Goal: Transaction & Acquisition: Download file/media

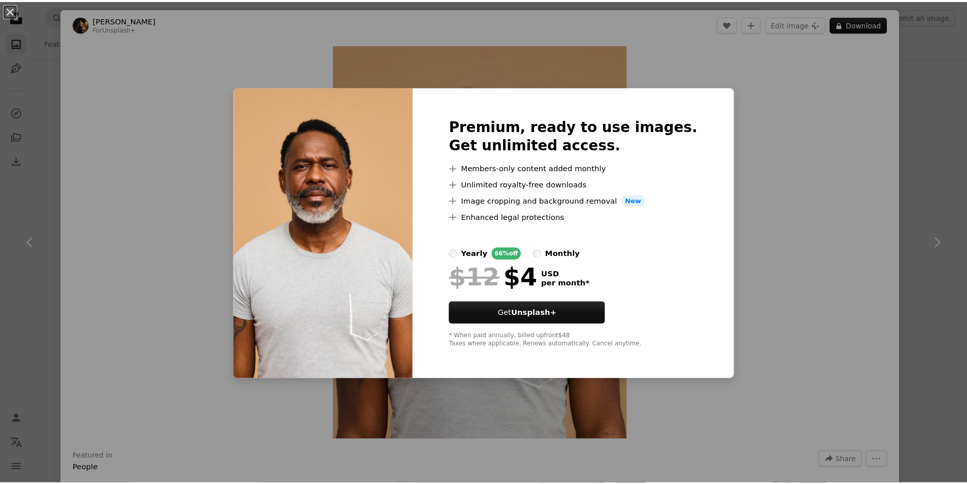
scroll to position [1331, 0]
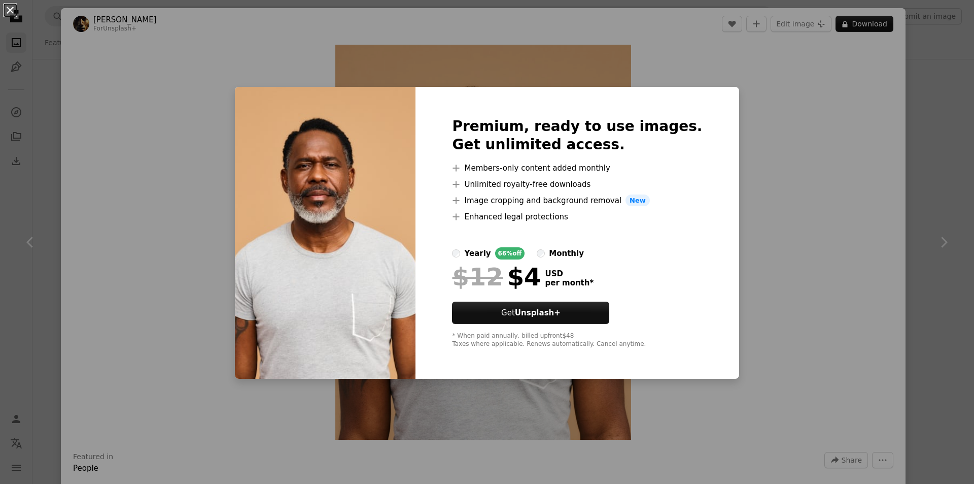
click at [10, 11] on button "An X shape" at bounding box center [10, 10] width 12 height 12
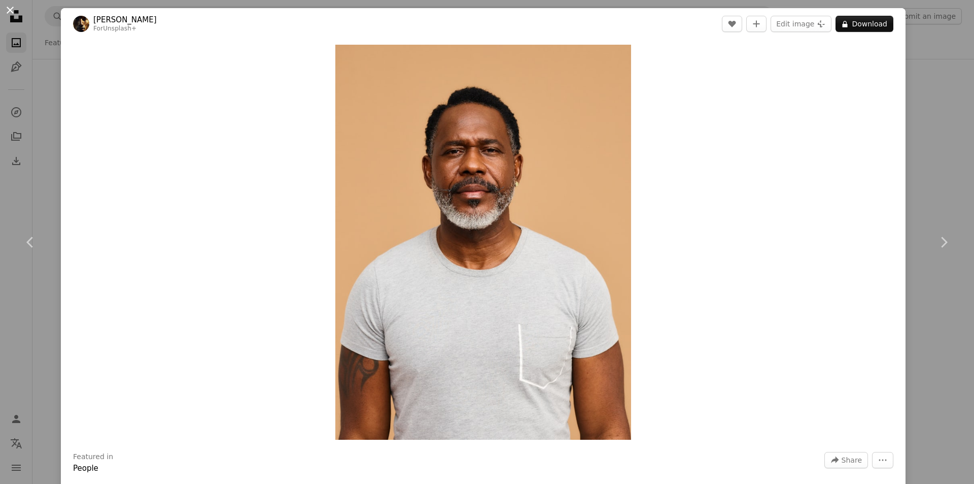
click at [12, 11] on button "An X shape" at bounding box center [10, 10] width 12 height 12
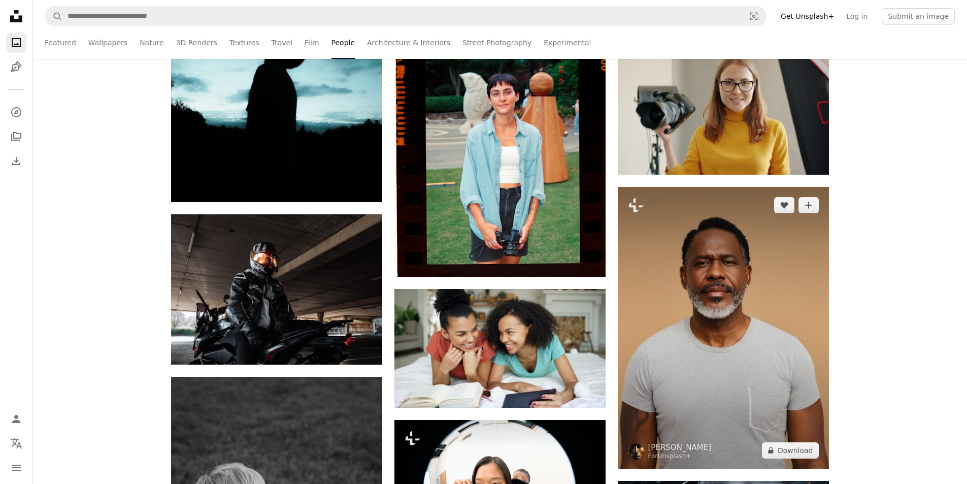
click at [748, 324] on img at bounding box center [723, 328] width 211 height 282
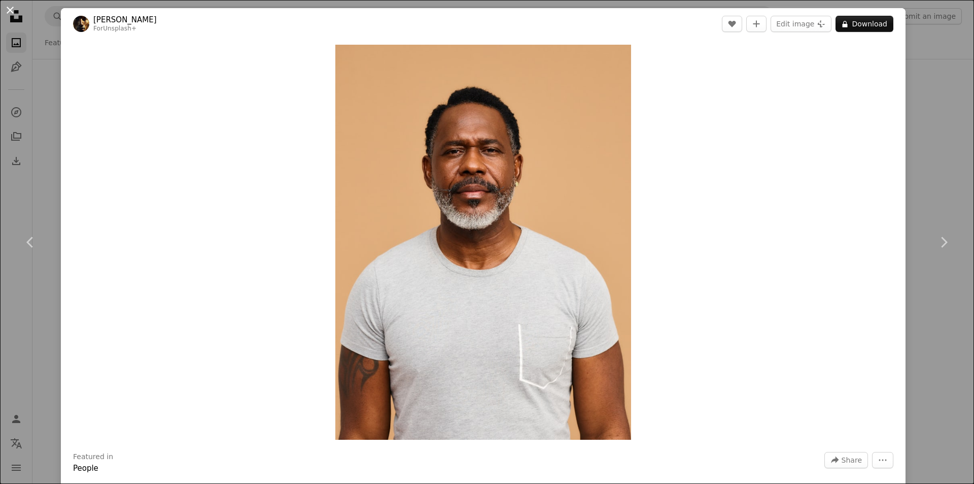
click at [10, 8] on button "An X shape" at bounding box center [10, 10] width 12 height 12
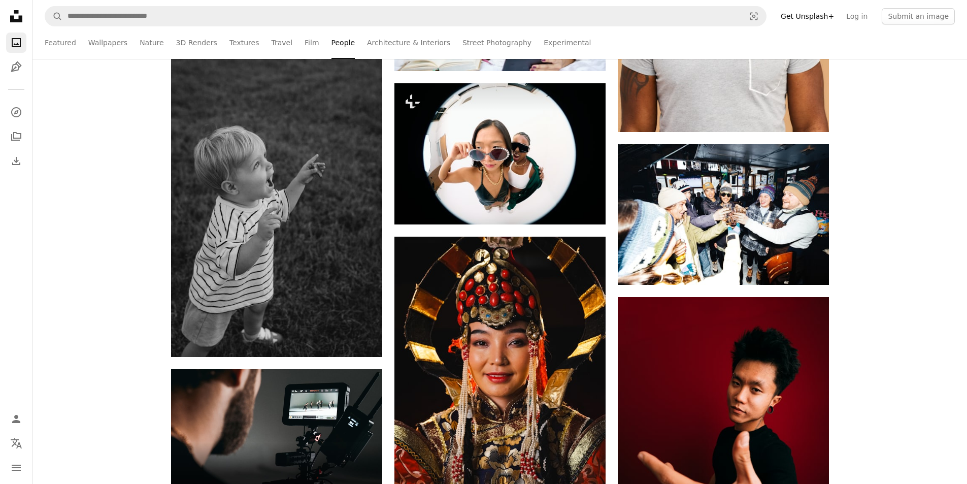
scroll to position [1707, 0]
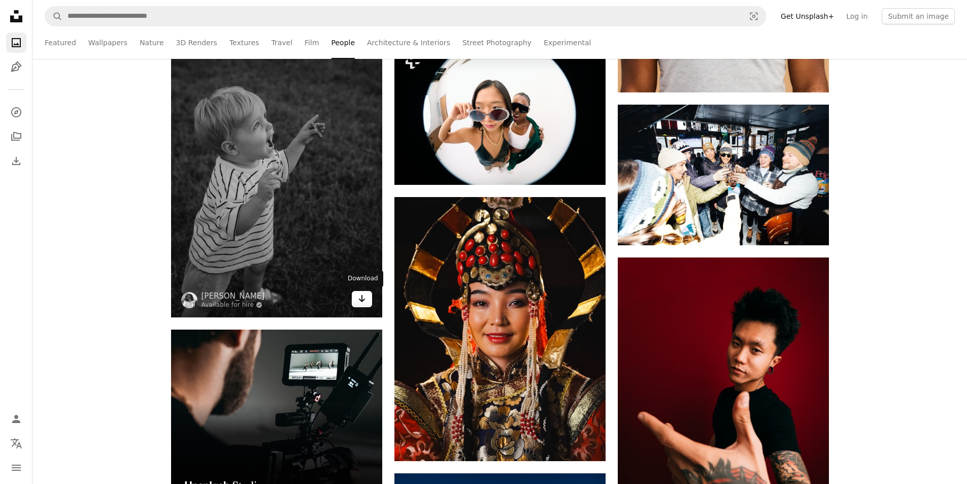
click at [368, 298] on link "Arrow pointing down" at bounding box center [362, 299] width 20 height 16
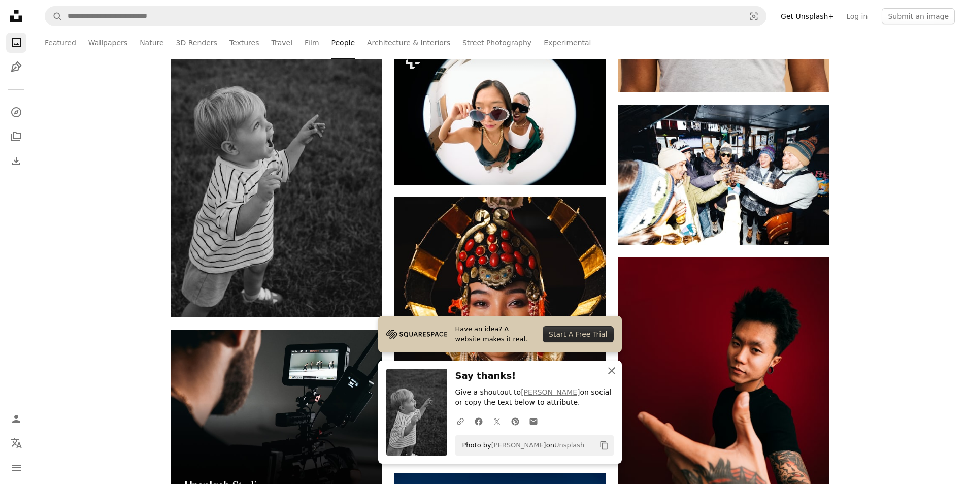
click at [613, 370] on icon "An X shape" at bounding box center [611, 370] width 12 height 12
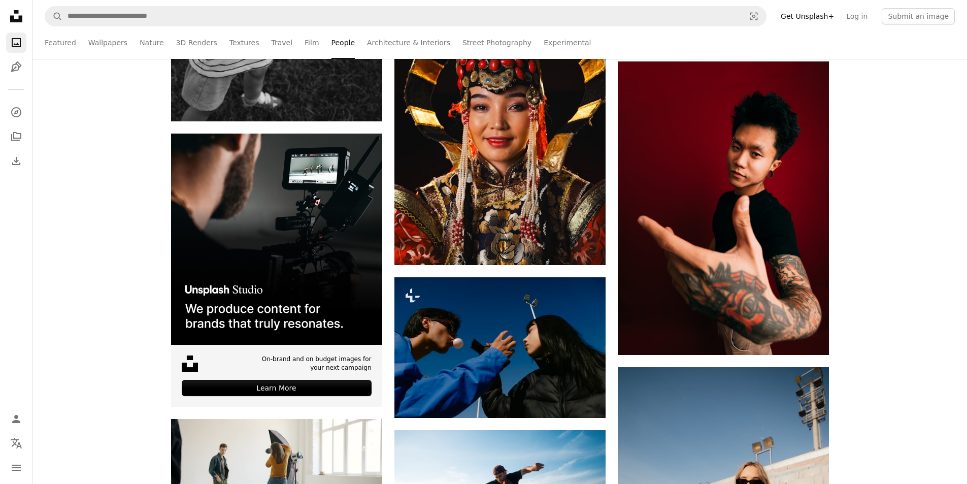
scroll to position [1550, 0]
